Goal: Task Accomplishment & Management: Complete application form

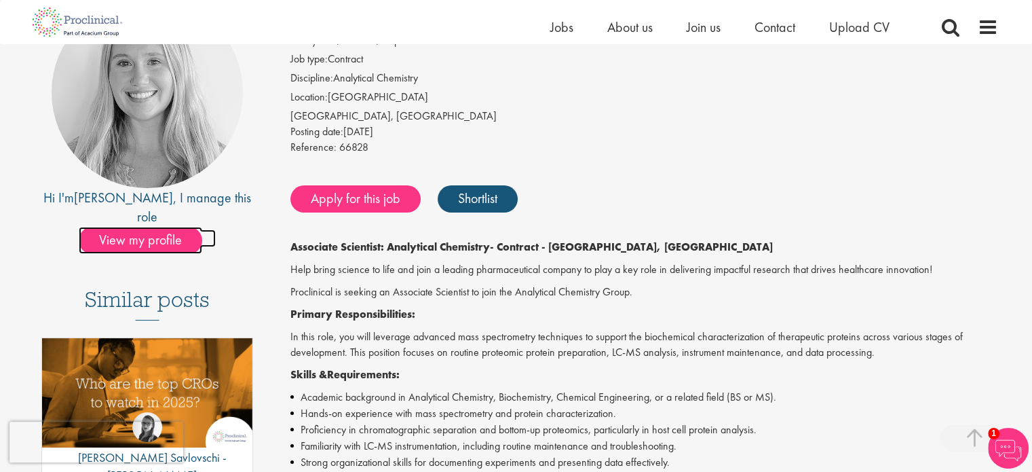
scroll to position [339, 0]
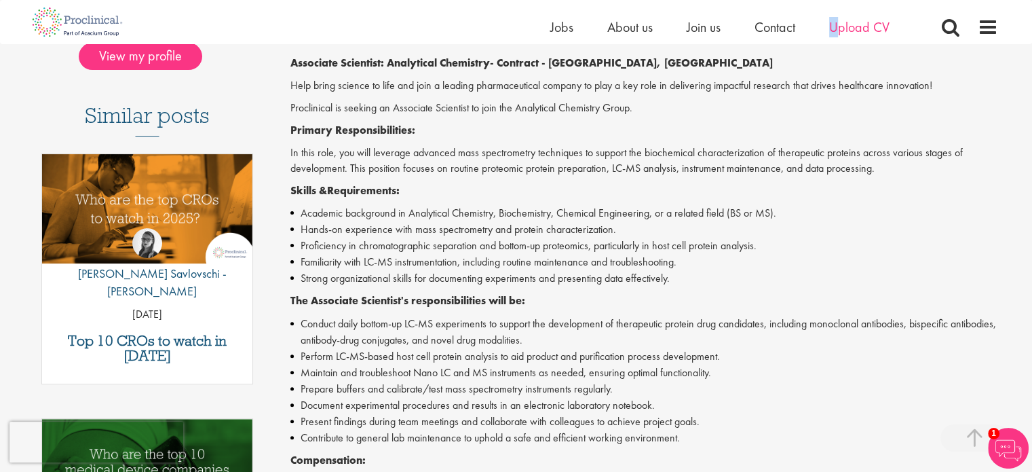
drag, startPoint x: 825, startPoint y: 28, endPoint x: 836, endPoint y: 28, distance: 10.9
click at [836, 28] on ul "Home Jobs About us Join us Contact Upload CV" at bounding box center [736, 27] width 373 height 20
click at [836, 28] on span "Upload CV" at bounding box center [859, 27] width 60 height 18
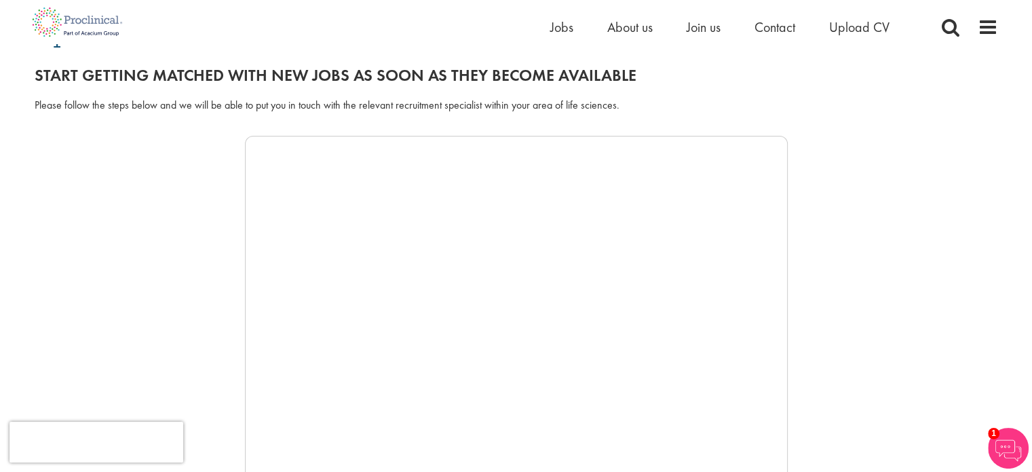
scroll to position [138, 0]
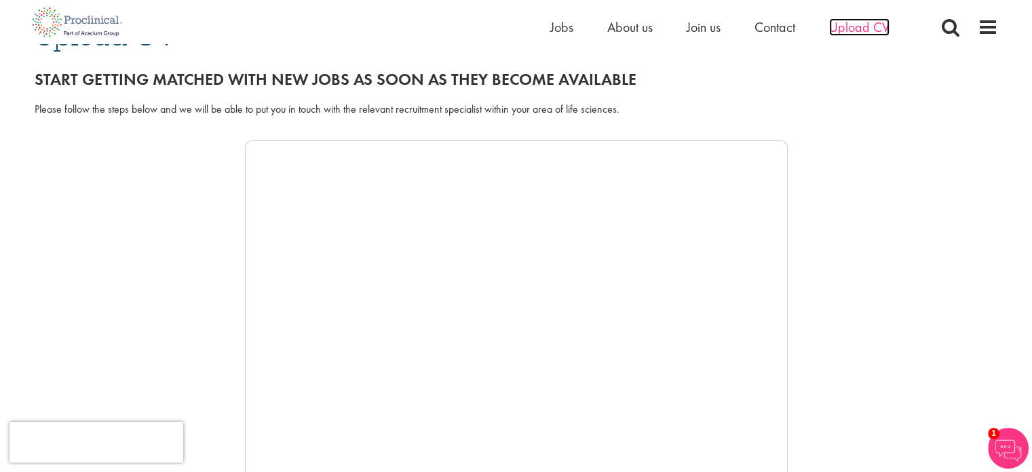
click at [866, 18] on span "Upload CV" at bounding box center [859, 27] width 60 height 18
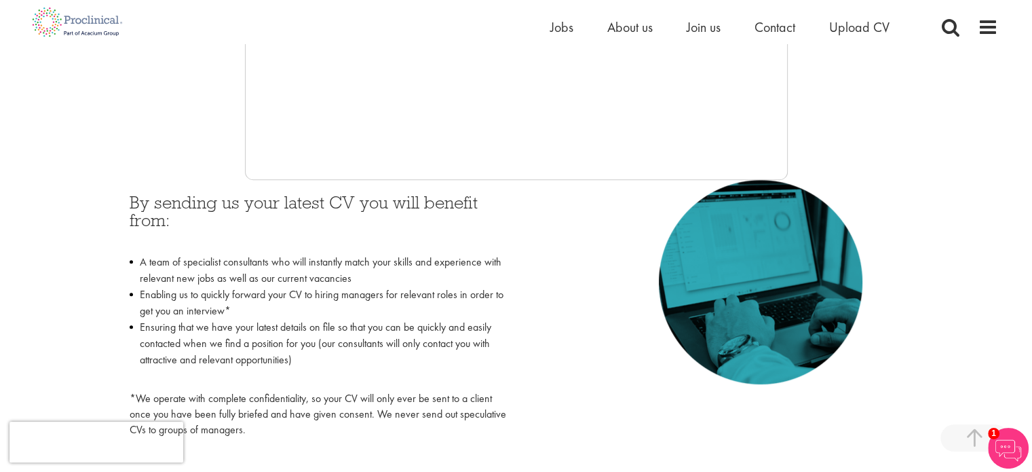
scroll to position [475, 0]
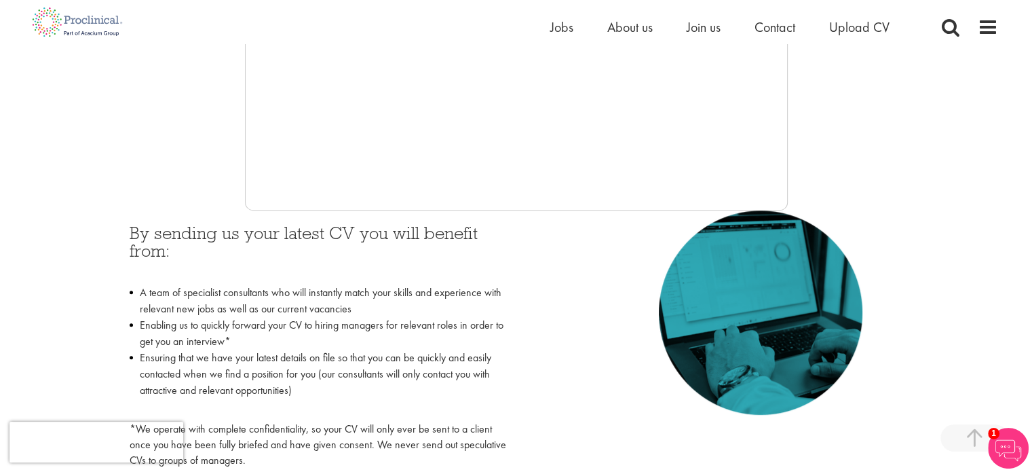
click at [345, 355] on li "Ensuring that we have your latest details on file so that you can be quickly an…" at bounding box center [318, 381] width 377 height 65
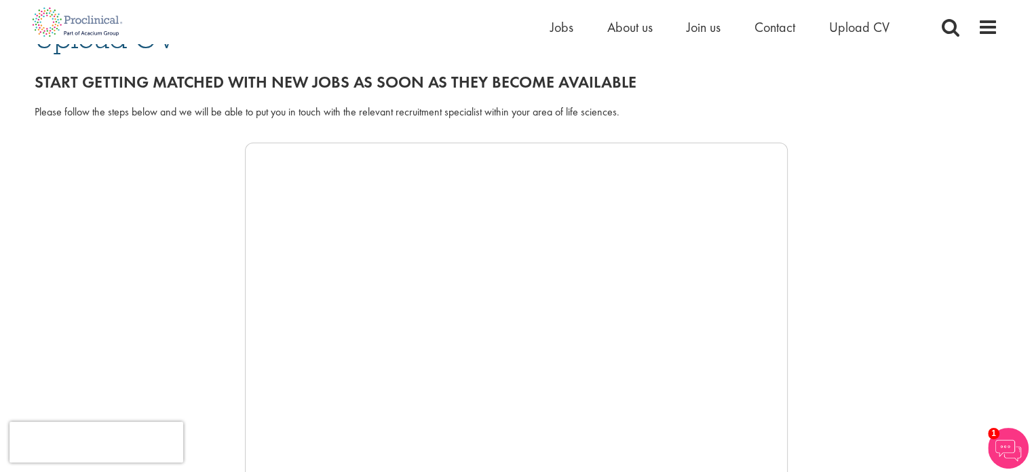
scroll to position [136, 0]
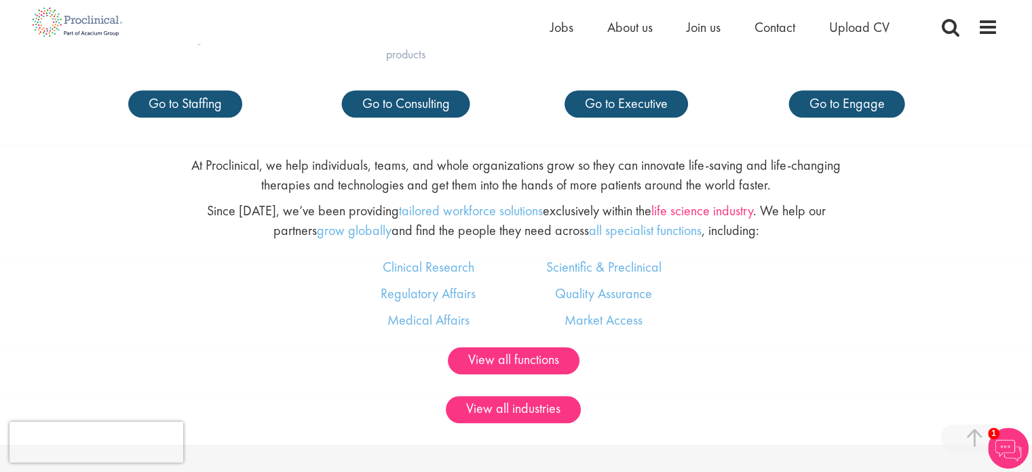
scroll to position [746, 0]
